Goal: Information Seeking & Learning: Learn about a topic

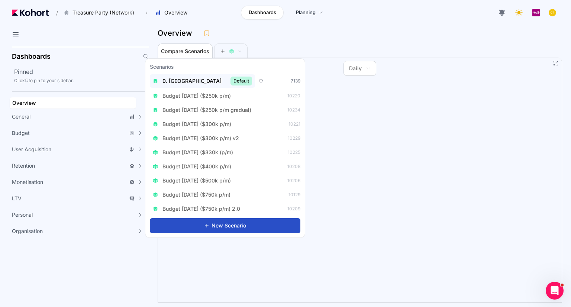
click at [176, 85] on div "0. Baseline Default" at bounding box center [202, 81] width 99 height 9
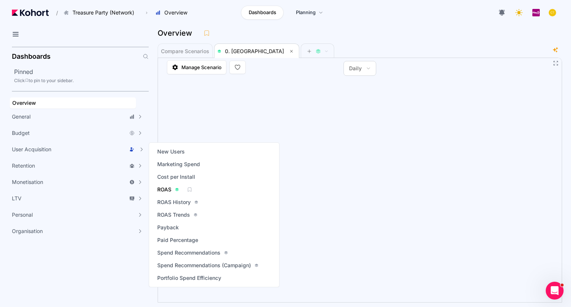
click at [165, 192] on span "ROAS" at bounding box center [164, 189] width 14 height 7
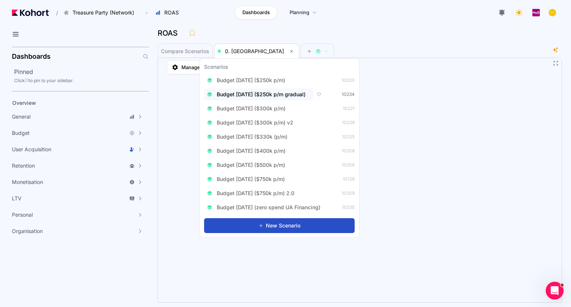
click at [287, 94] on span "Budget Aug 2025 ($250k p/m gradual)" at bounding box center [261, 94] width 89 height 7
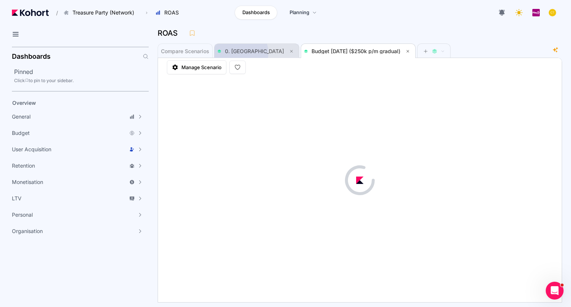
click at [240, 53] on span "0. Baseline" at bounding box center [254, 51] width 59 height 6
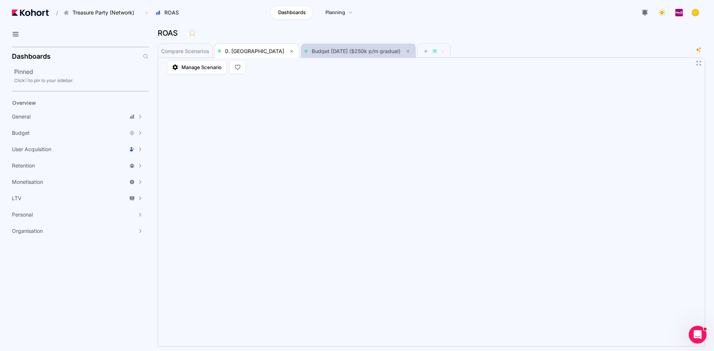
click at [333, 51] on span "Budget Aug 2025 ($250k p/m gradual)" at bounding box center [356, 51] width 89 height 6
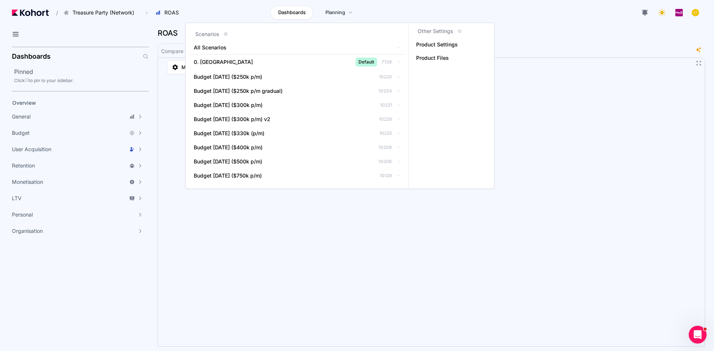
scroll to position [0, 0]
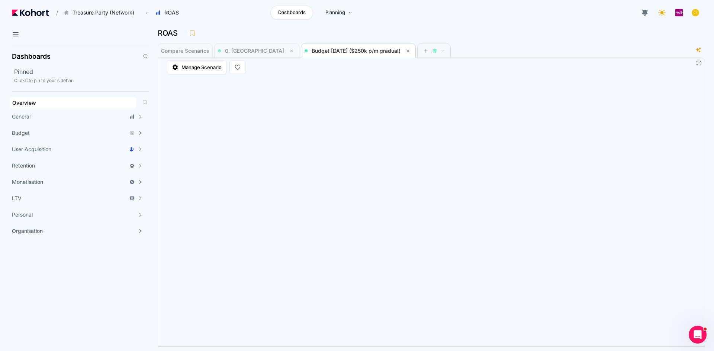
click at [39, 100] on div "Overview" at bounding box center [72, 102] width 121 height 7
click at [418, 68] on span "Monthly" at bounding box center [428, 68] width 20 height 7
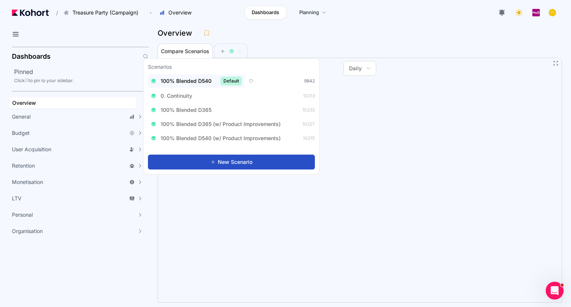
click at [209, 80] on span "100% Blended D540" at bounding box center [186, 80] width 51 height 7
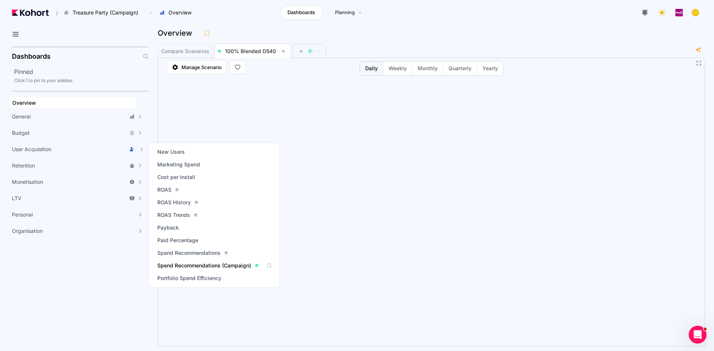
click at [196, 261] on link "Spend Recommendations (Campaign)" at bounding box center [208, 266] width 106 height 10
